Goal: Task Accomplishment & Management: Manage account settings

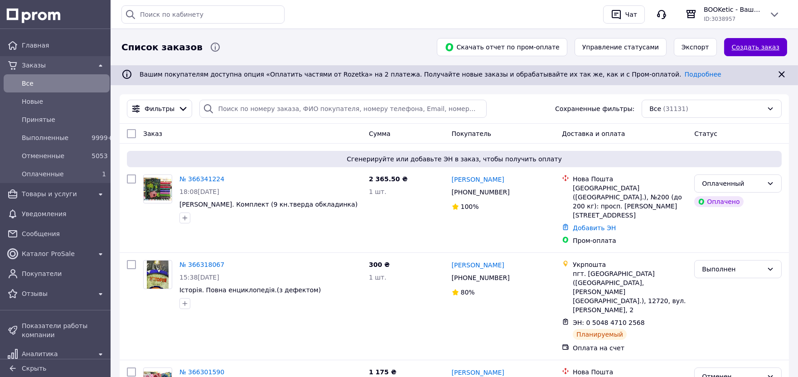
click at [755, 47] on link "Создать заказ" at bounding box center [755, 47] width 63 height 18
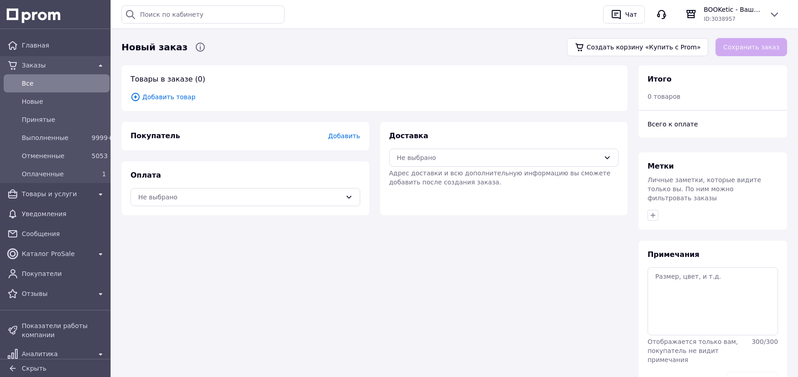
click at [134, 95] on icon at bounding box center [135, 97] width 10 height 10
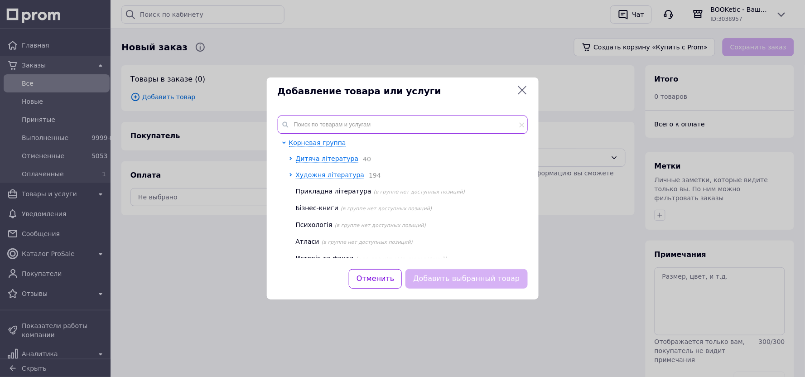
click at [339, 131] on input "text" at bounding box center [403, 124] width 250 height 18
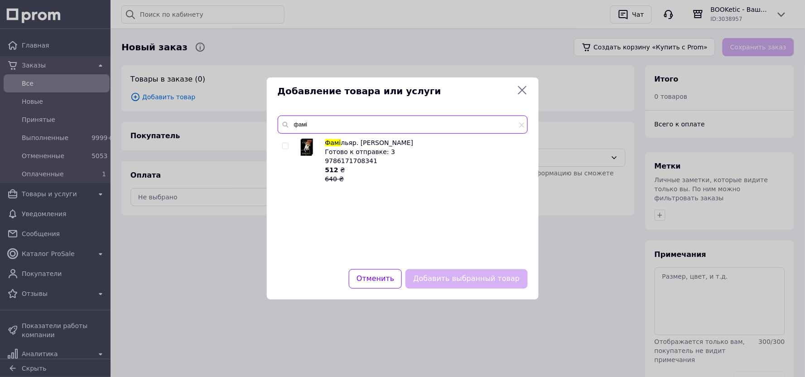
type input "фамі"
click at [284, 146] on input "checkbox" at bounding box center [285, 146] width 6 height 6
checkbox input "true"
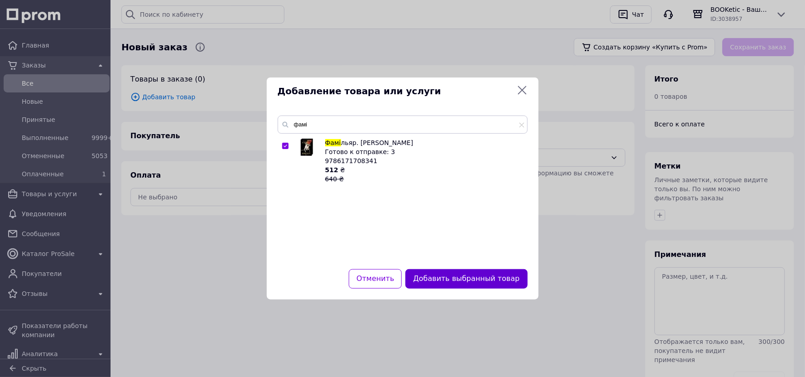
click at [452, 279] on button "Добавить выбранный товар" at bounding box center [466, 278] width 122 height 19
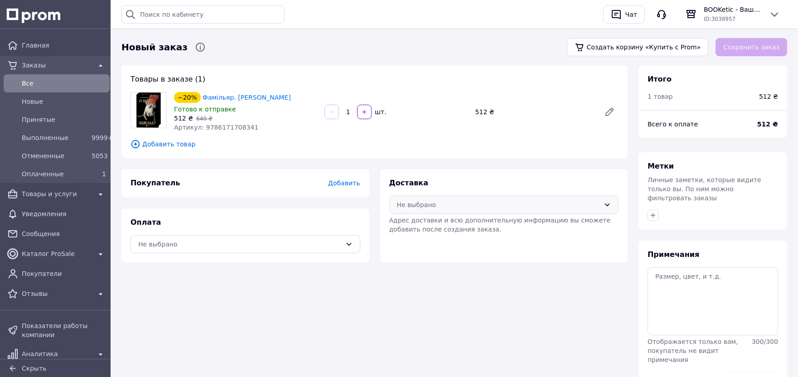
click at [423, 207] on div "Не выбрано" at bounding box center [498, 205] width 203 height 10
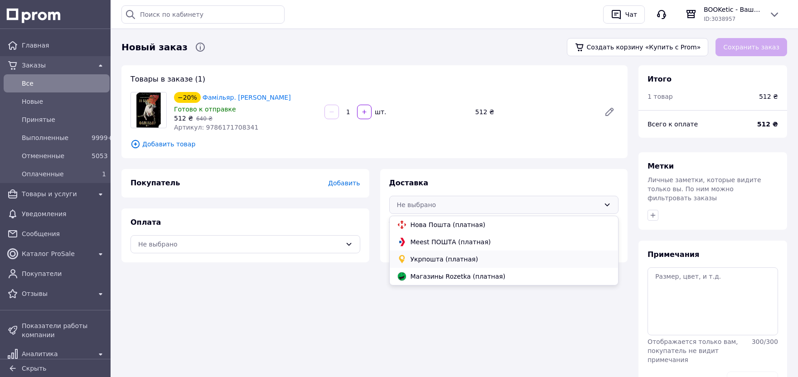
click at [432, 260] on span "Укрпошта (платная)" at bounding box center [510, 259] width 201 height 9
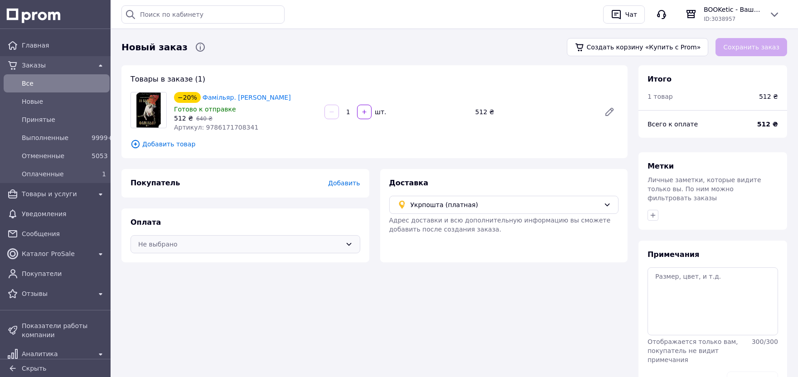
click at [219, 245] on div "Не выбрано" at bounding box center [239, 244] width 203 height 10
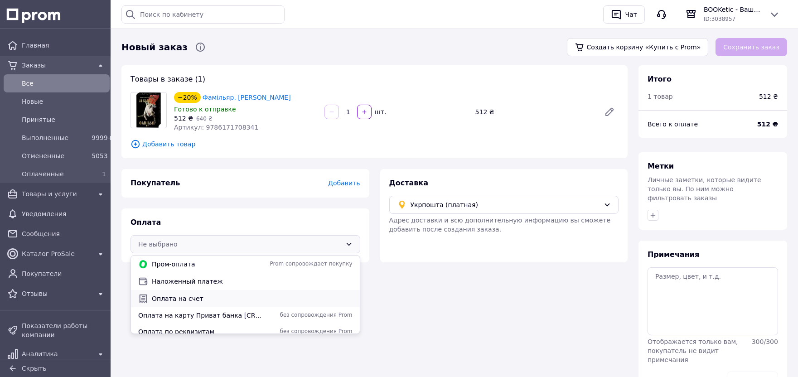
click at [191, 292] on div "Оплата на счет" at bounding box center [245, 298] width 229 height 17
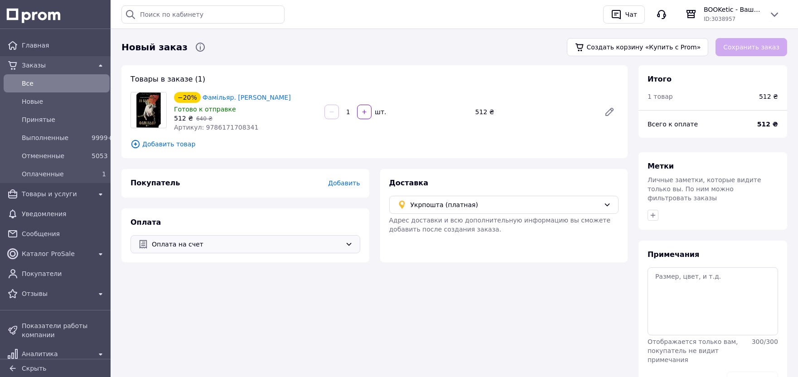
click at [192, 239] on span "Оплата на счет" at bounding box center [247, 244] width 190 height 10
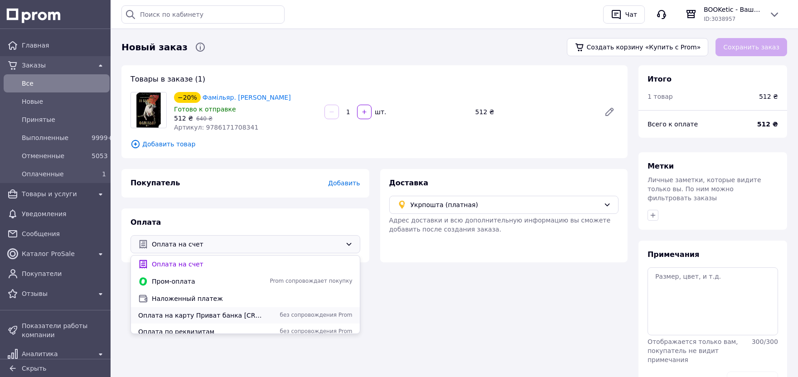
click at [207, 313] on span "Оплата на карту Приват банка [CREDIT_CARD_NUMBER] [PERSON_NAME]" at bounding box center [201, 315] width 127 height 9
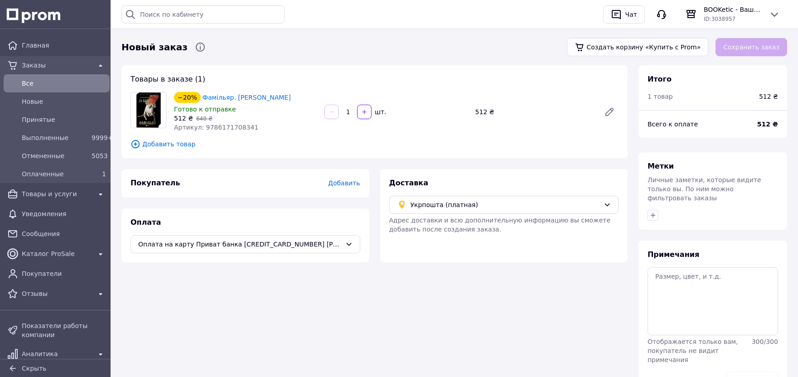
click at [347, 183] on span "Добавить" at bounding box center [344, 182] width 32 height 7
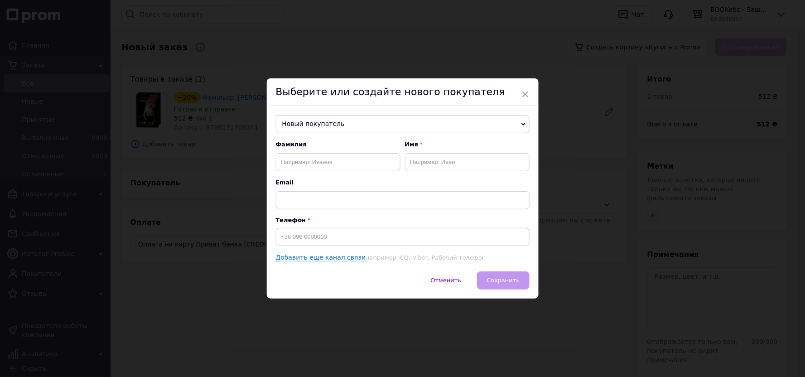
click at [333, 124] on span "Новый покупатель" at bounding box center [403, 124] width 254 height 18
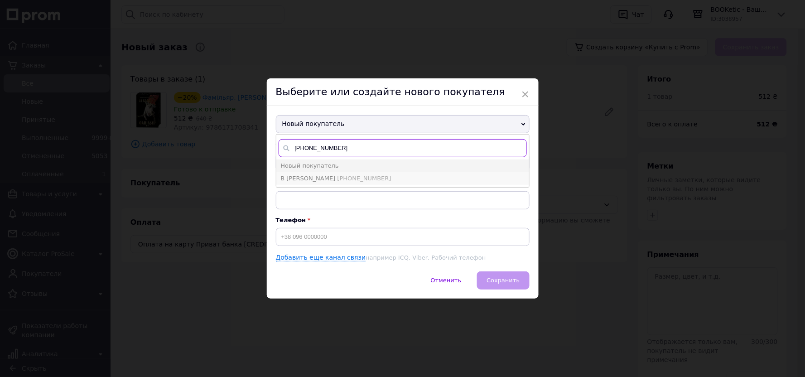
type input "[PHONE_NUMBER]"
click at [337, 176] on span "[PHONE_NUMBER]" at bounding box center [364, 178] width 54 height 7
type input "В [PERSON_NAME]"
type input "[PHONE_NUMBER]"
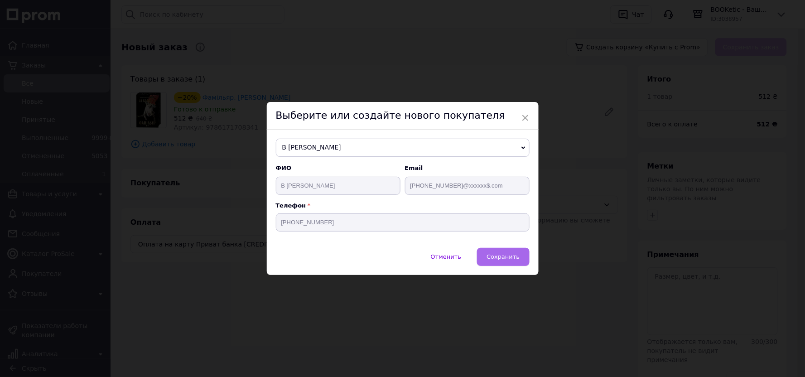
click at [519, 255] on button "Сохранить" at bounding box center [503, 257] width 52 height 18
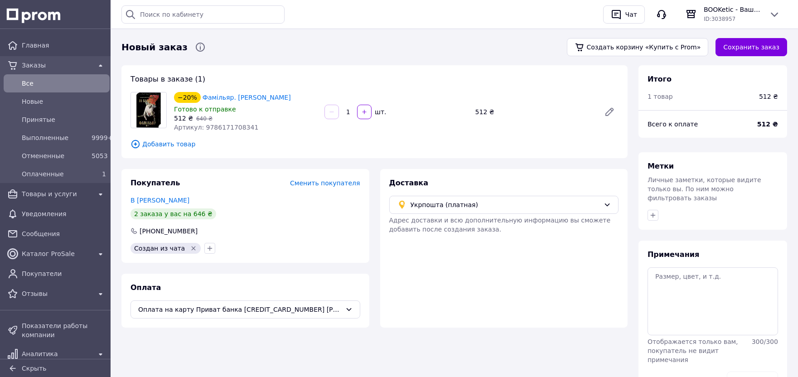
click at [342, 185] on span "Сменить покупателя" at bounding box center [325, 182] width 70 height 7
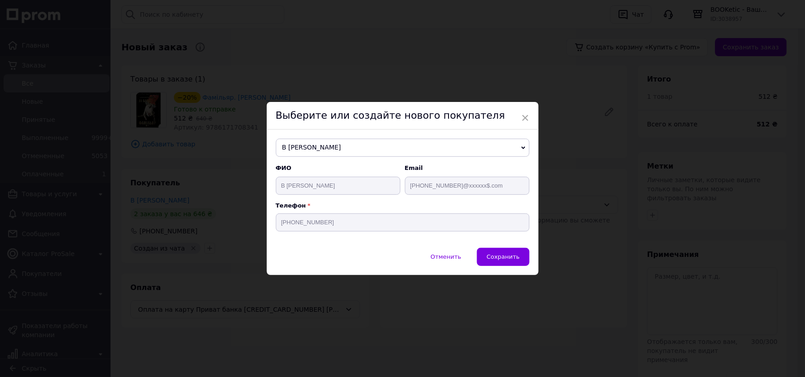
click at [523, 114] on span "×" at bounding box center [525, 117] width 8 height 15
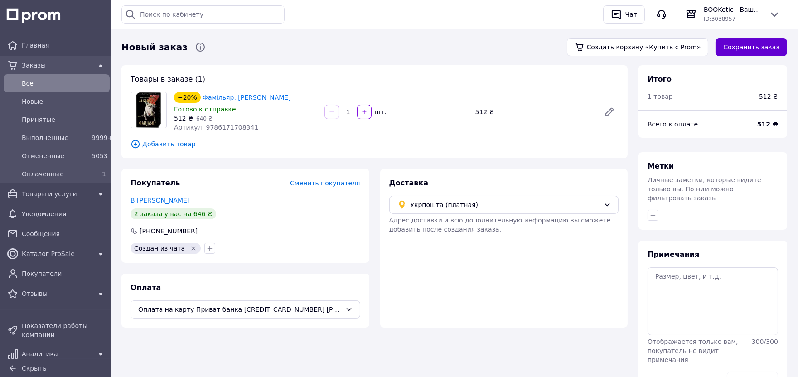
click at [763, 48] on button "Сохранить заказ" at bounding box center [751, 47] width 72 height 18
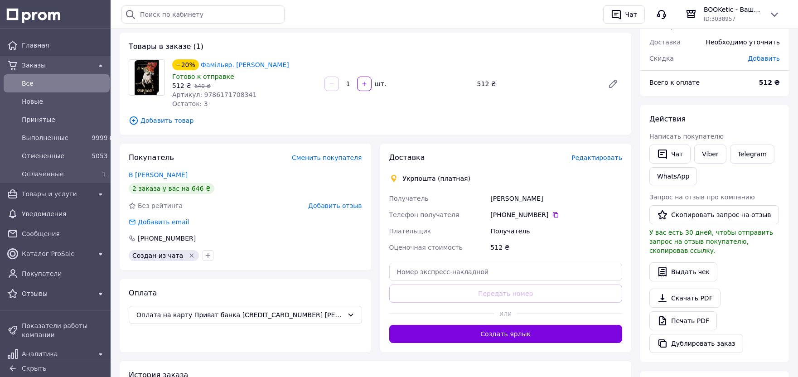
scroll to position [91, 0]
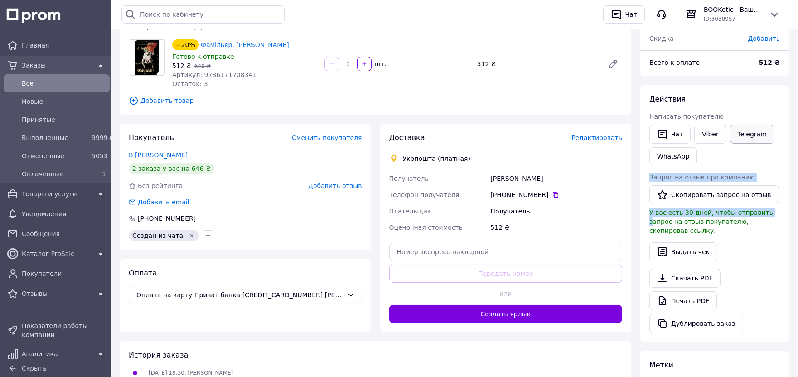
drag, startPoint x: 760, startPoint y: 206, endPoint x: 768, endPoint y: 127, distance: 79.7
click at [768, 127] on div "Действия Написать покупателю   Чат Viber Telegram WhatsApp Запрос на отзыв про …" at bounding box center [714, 213] width 130 height 239
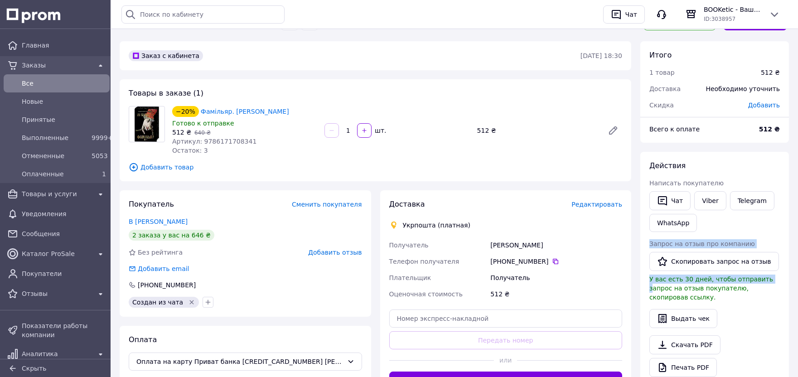
scroll to position [0, 0]
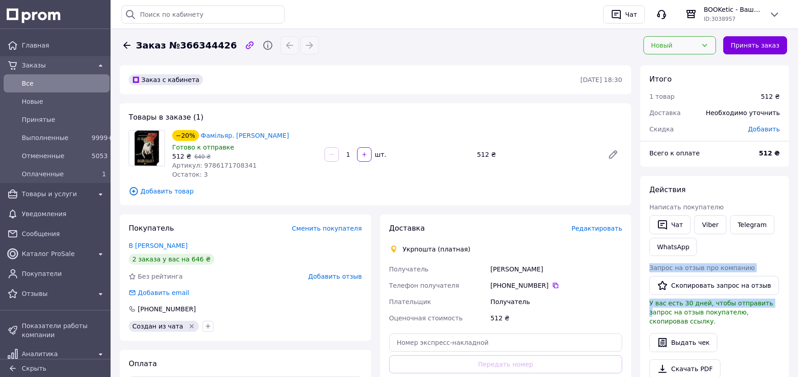
click at [666, 43] on div "Новый" at bounding box center [674, 45] width 46 height 10
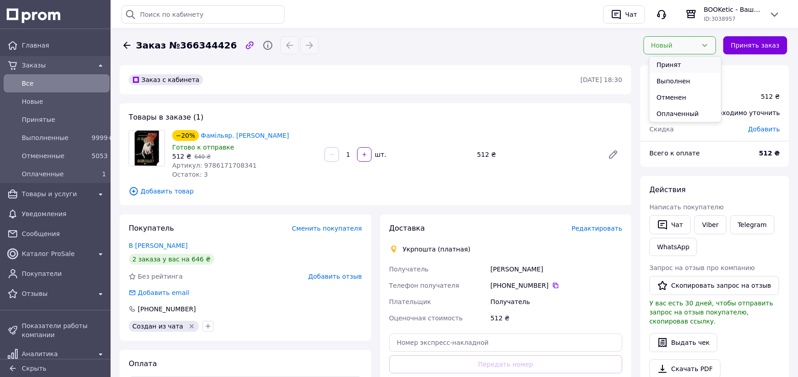
click at [673, 63] on li "Принят" at bounding box center [685, 65] width 72 height 16
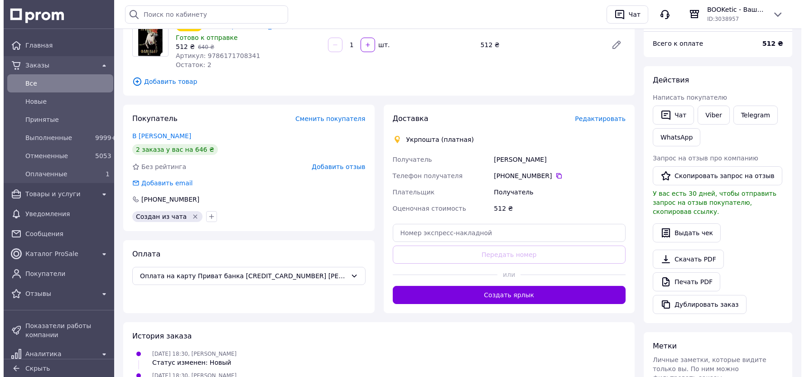
scroll to position [128, 0]
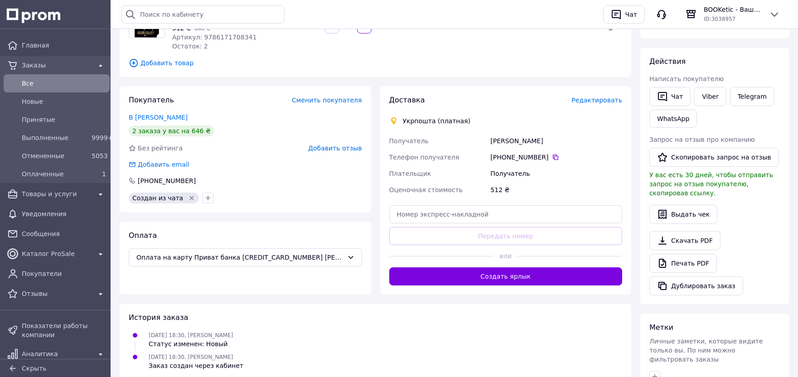
click at [603, 100] on span "Редактировать" at bounding box center [596, 99] width 51 height 7
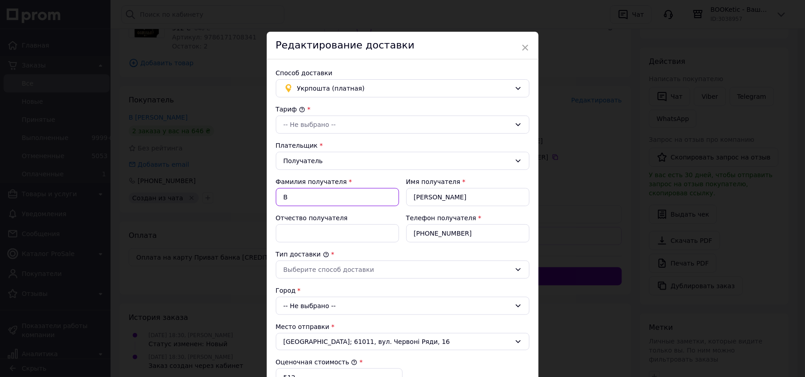
drag, startPoint x: 303, startPoint y: 198, endPoint x: 281, endPoint y: 191, distance: 23.9
click at [281, 191] on input "В" at bounding box center [337, 197] width 123 height 18
type input "Сорока"
click at [327, 235] on input "Отчество получателя" at bounding box center [337, 233] width 123 height 18
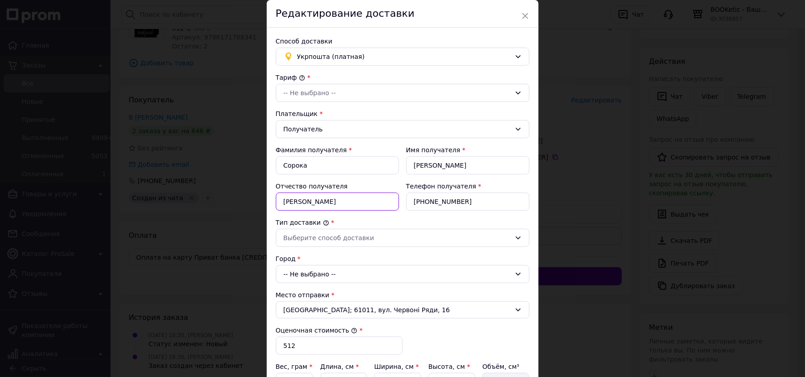
scroll to position [32, 0]
type input "[PERSON_NAME]"
click at [338, 94] on div "-- Не выбрано --" at bounding box center [397, 92] width 227 height 10
click at [324, 106] on li "Стандарт" at bounding box center [401, 112] width 253 height 16
click at [300, 236] on div "Выберите способ доставки" at bounding box center [397, 237] width 227 height 10
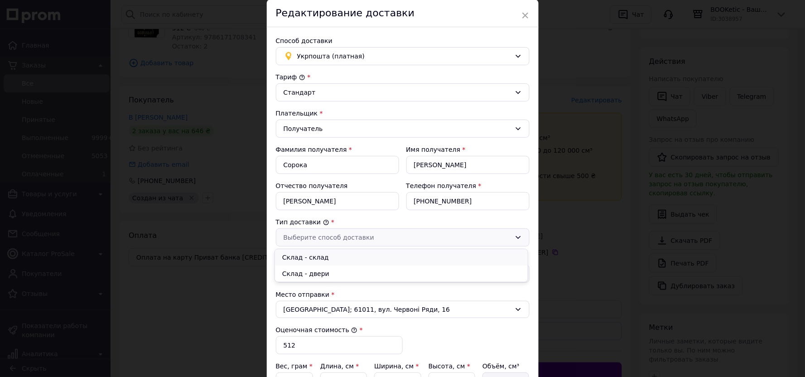
click at [300, 253] on li "Склад - склад" at bounding box center [401, 257] width 253 height 16
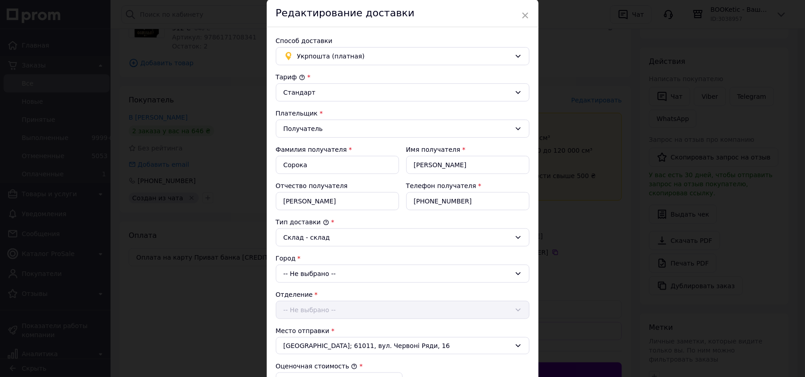
click at [301, 273] on div "-- Не выбрано --" at bounding box center [403, 273] width 254 height 18
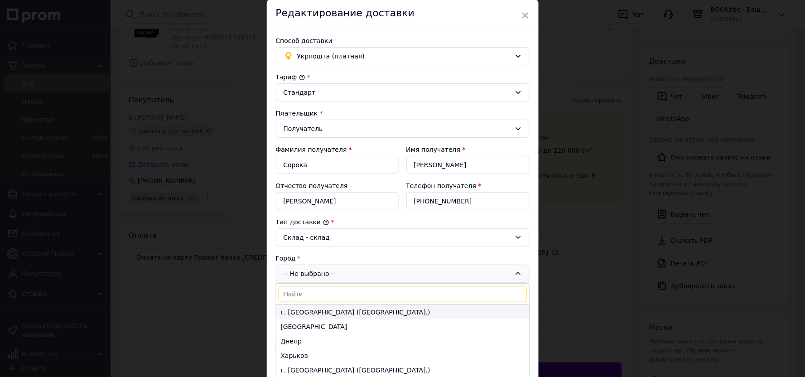
click at [295, 309] on li "г. [GEOGRAPHIC_DATA] ([GEOGRAPHIC_DATA].)" at bounding box center [402, 312] width 253 height 14
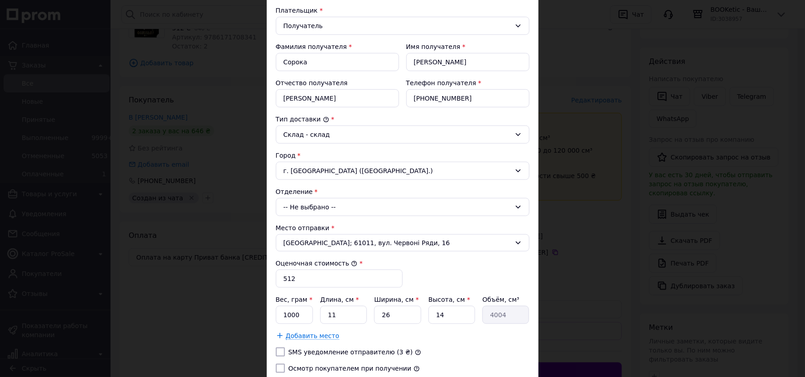
scroll to position [136, 0]
click at [298, 201] on div "-- Не выбрано --" at bounding box center [403, 206] width 254 height 18
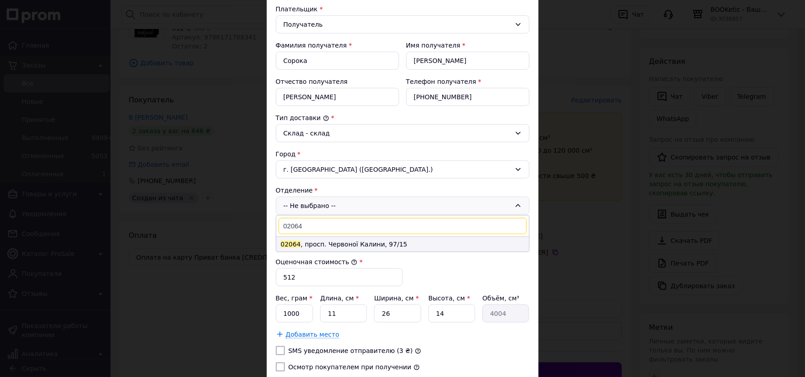
type input "02064"
click at [334, 243] on li "02064 , просп. Червоної Калини, 97/15" at bounding box center [402, 244] width 253 height 14
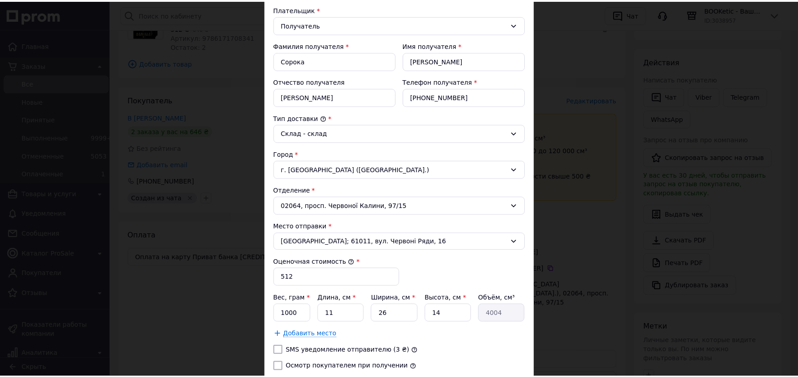
scroll to position [223, 0]
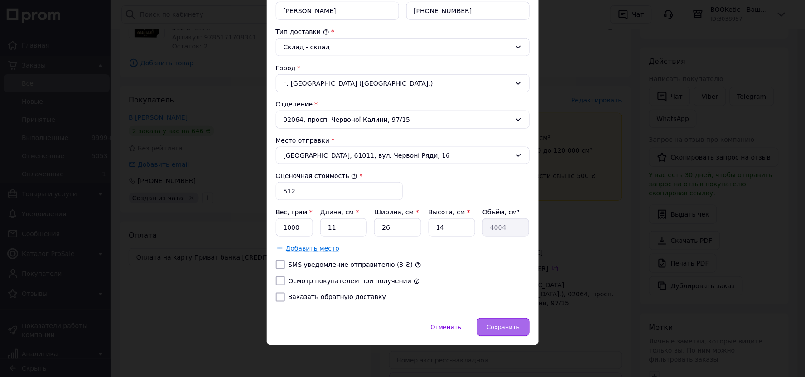
click at [500, 326] on span "Сохранить" at bounding box center [502, 327] width 33 height 7
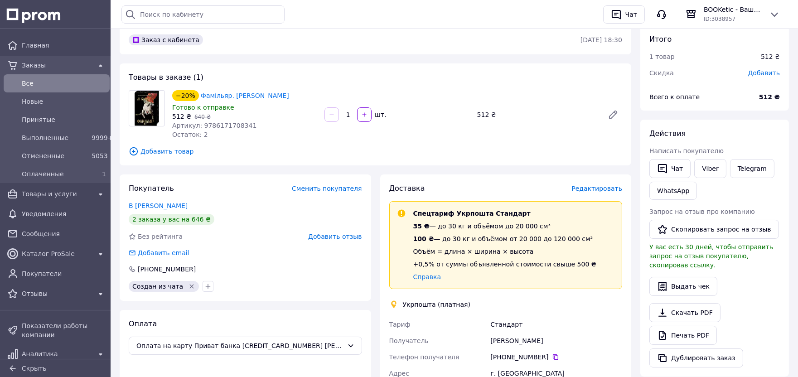
scroll to position [17, 0]
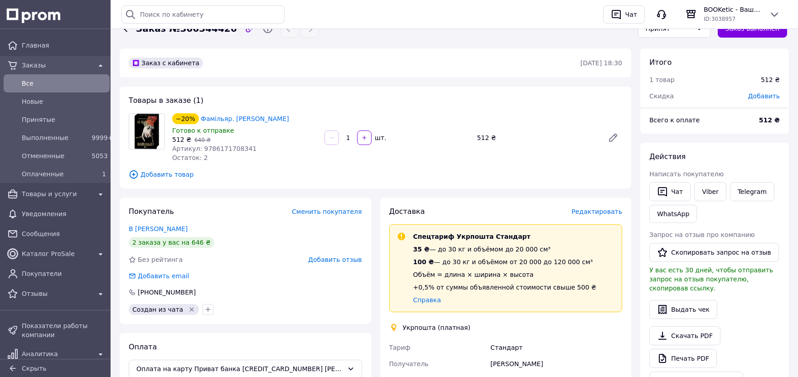
click at [47, 82] on span "Все" at bounding box center [64, 83] width 84 height 9
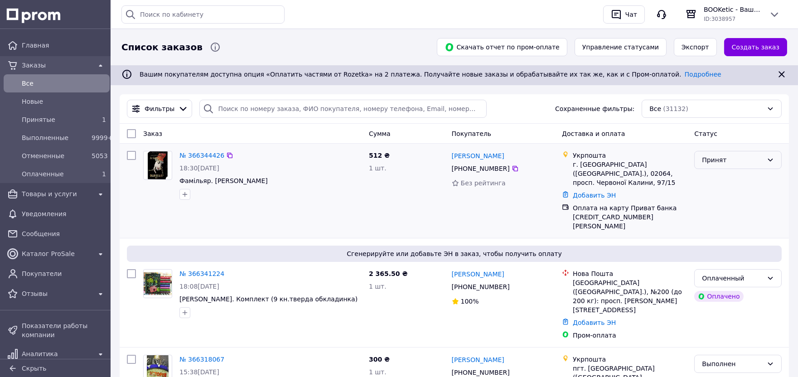
click at [717, 157] on div "Принят" at bounding box center [732, 160] width 61 height 10
click at [715, 216] on li "Оплаченный" at bounding box center [737, 213] width 87 height 16
